Goal: Obtain resource: Obtain resource

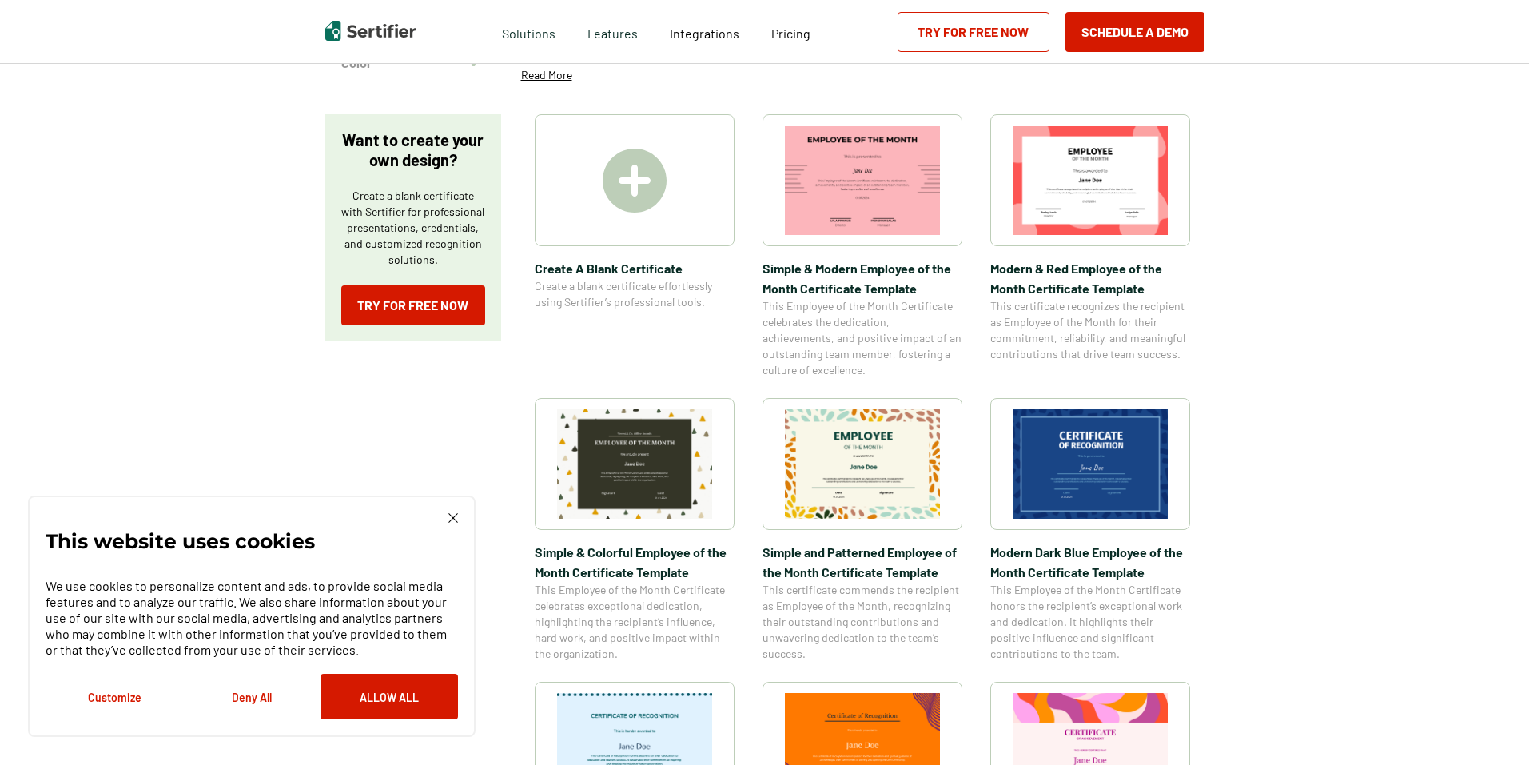
click at [1103, 477] on img at bounding box center [1090, 463] width 155 height 109
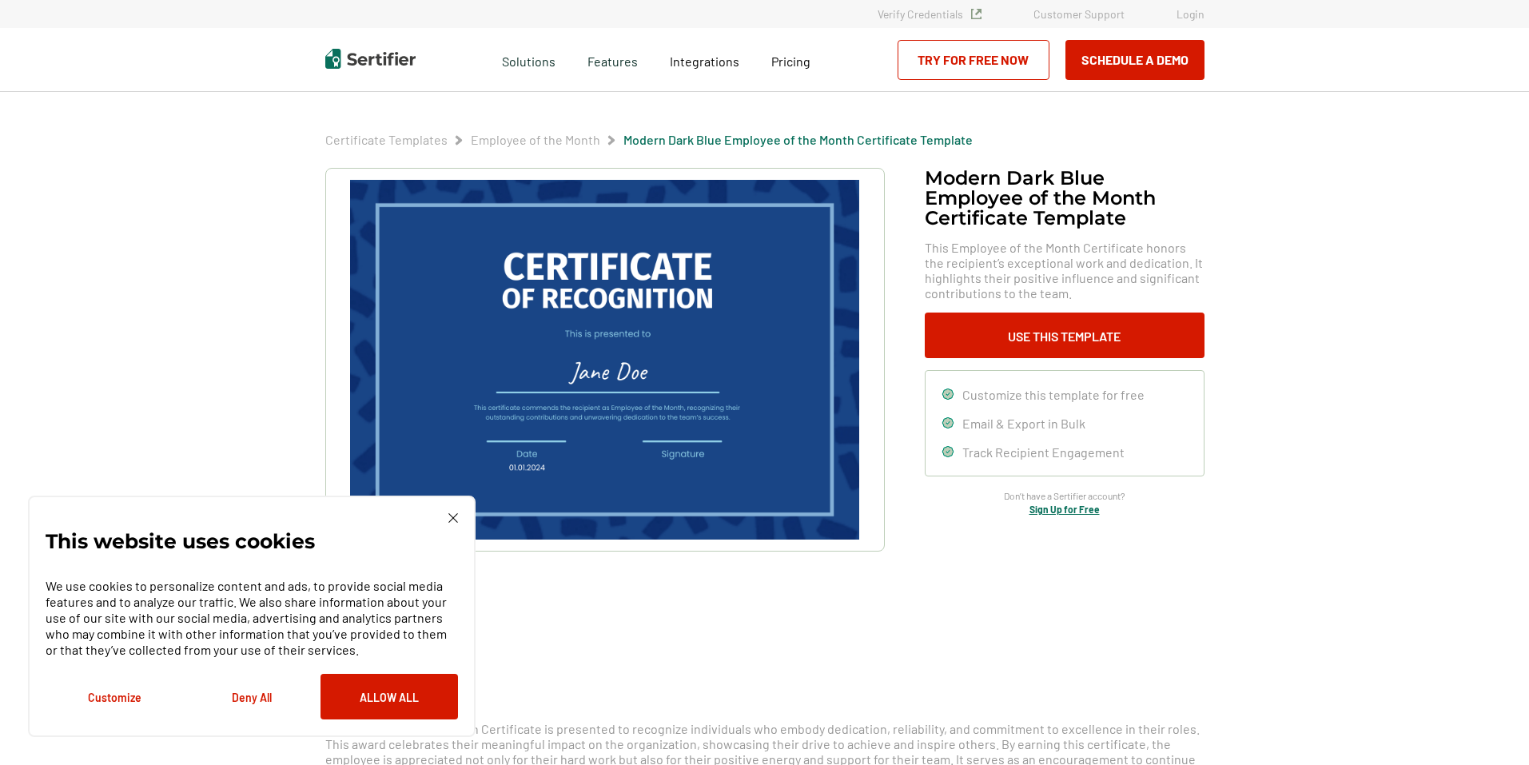
click at [448, 521] on img at bounding box center [453, 518] width 10 height 10
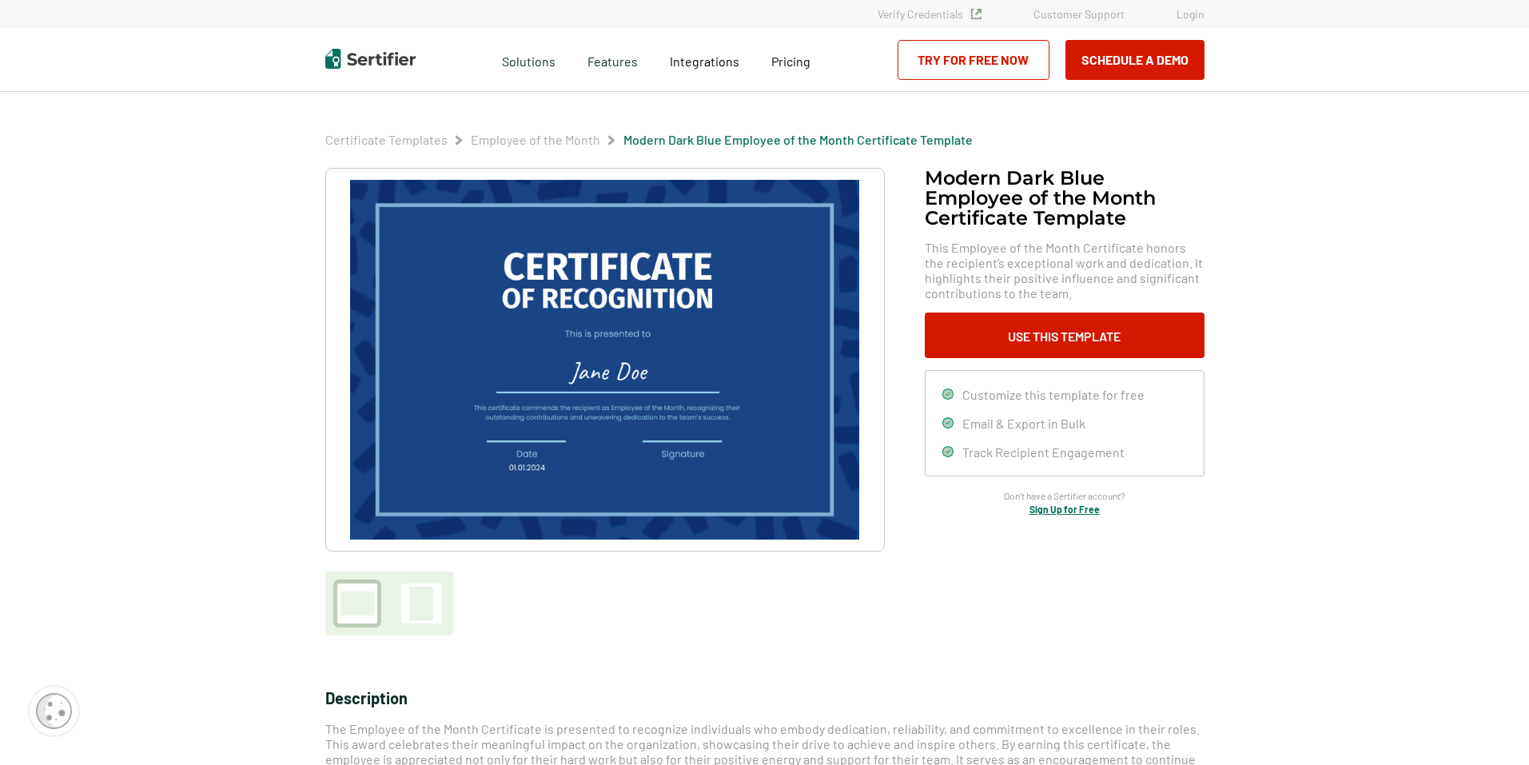
click at [631, 289] on img at bounding box center [604, 360] width 508 height 360
click at [1085, 340] on button "Use This Template" at bounding box center [1065, 336] width 280 height 46
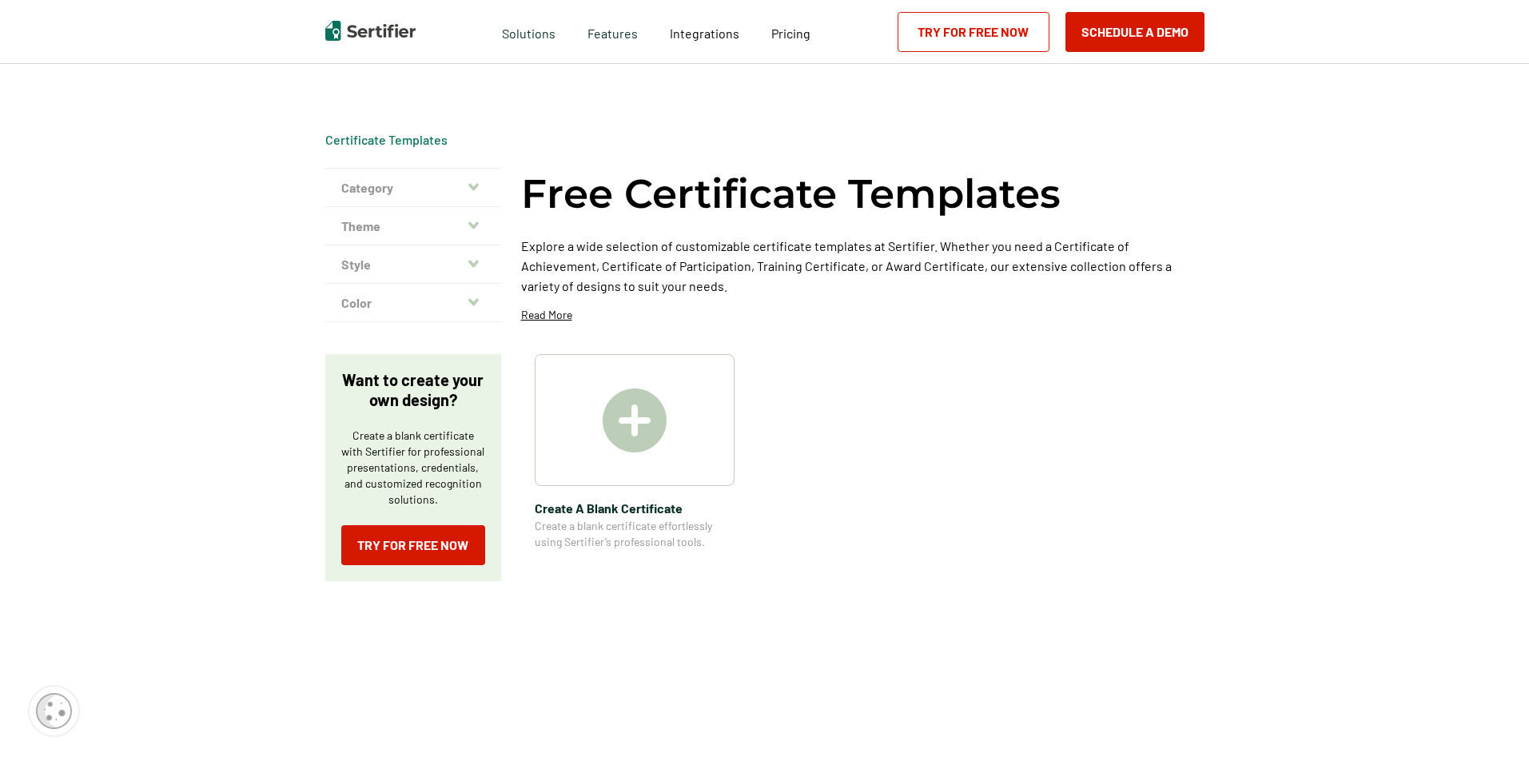
scroll to position [240, 0]
